Goal: Task Accomplishment & Management: Manage account settings

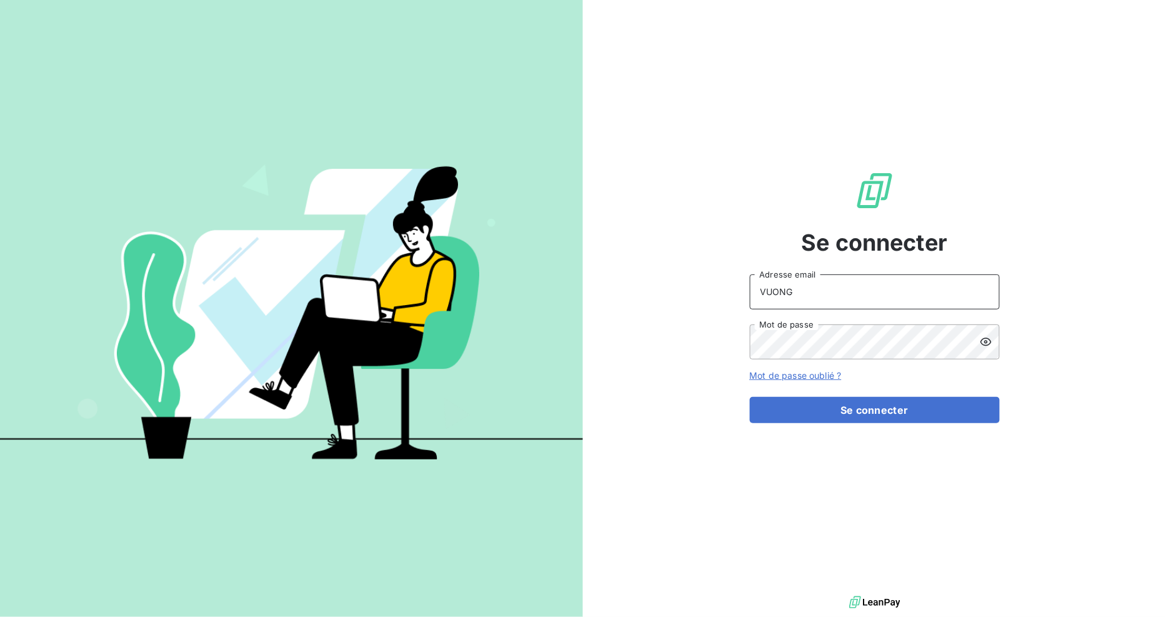
drag, startPoint x: 816, startPoint y: 301, endPoint x: 688, endPoint y: 295, distance: 128.2
click at [688, 295] on div "Se connecter VUONG Adresse email Mot de passe Mot de passe oublié ? Se connecter" at bounding box center [874, 296] width 583 height 593
type input "[EMAIL_ADDRESS][DOMAIN_NAME]"
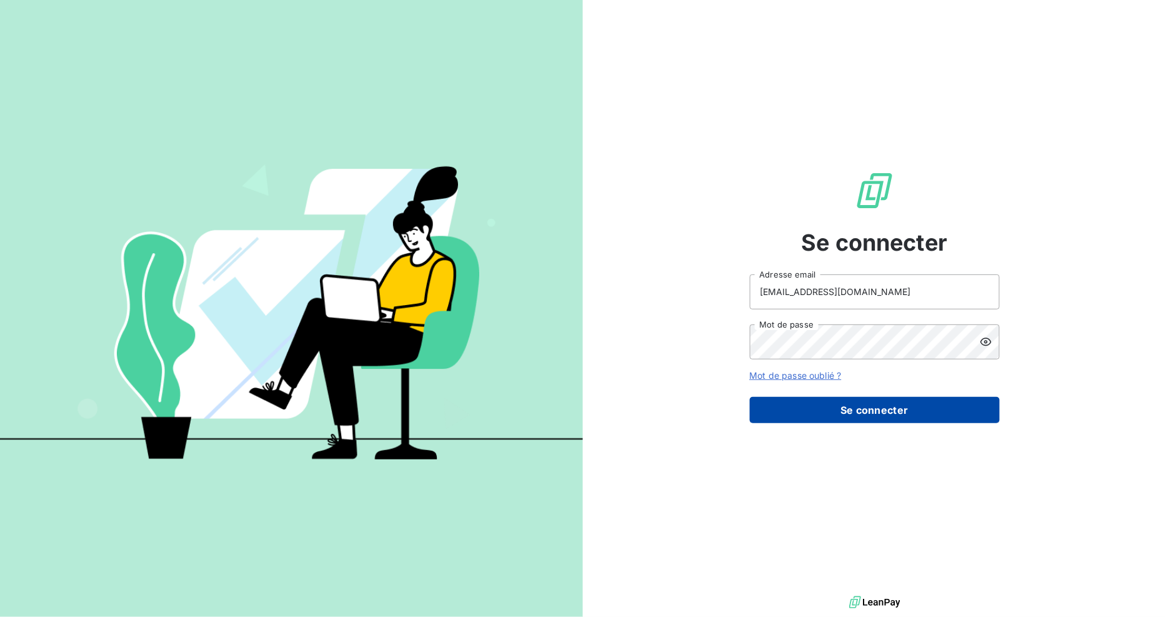
click at [895, 407] on button "Se connecter" at bounding box center [875, 410] width 250 height 26
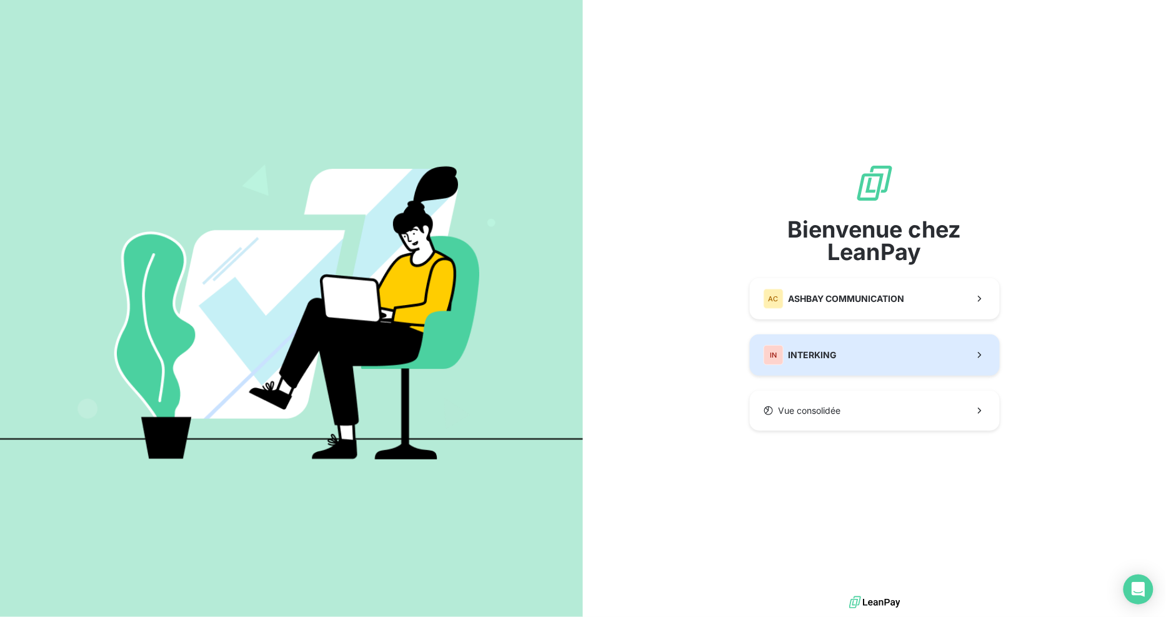
click at [885, 357] on button "IN INTERKING" at bounding box center [875, 354] width 250 height 41
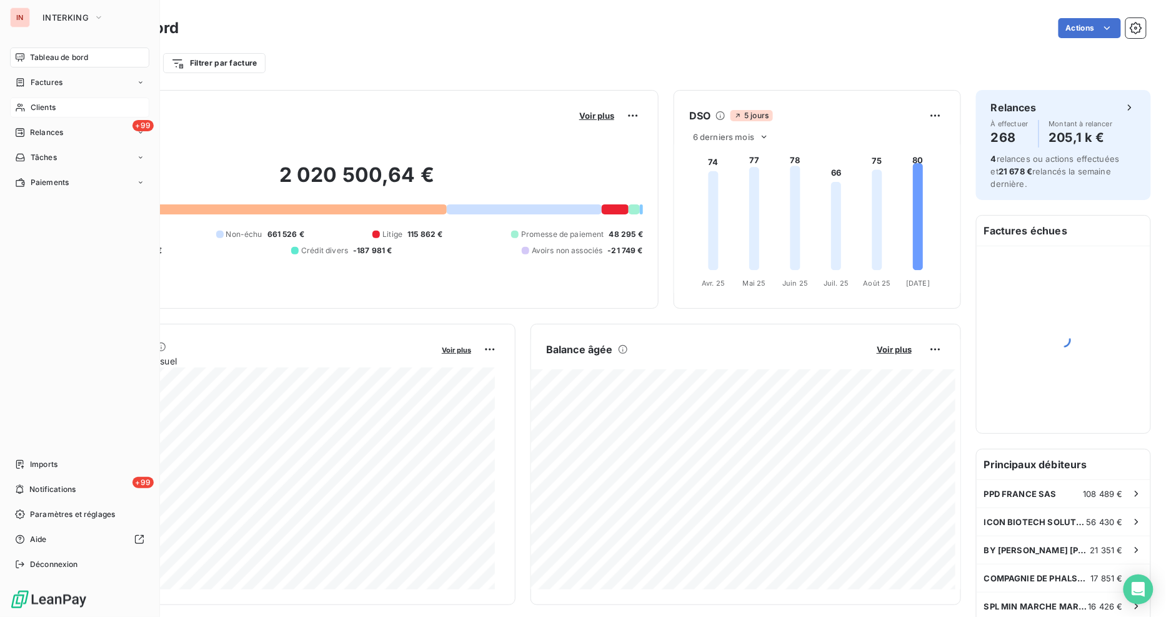
click at [41, 107] on span "Clients" at bounding box center [43, 107] width 25 height 11
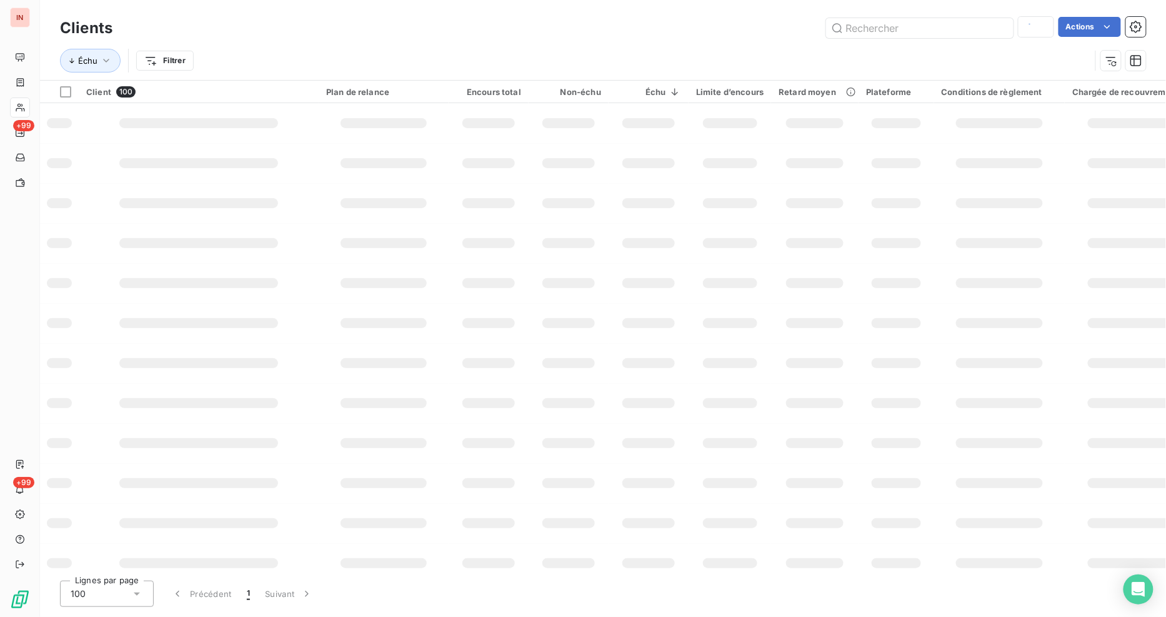
type input "[PERSON_NAME]"
